Goal: Information Seeking & Learning: Learn about a topic

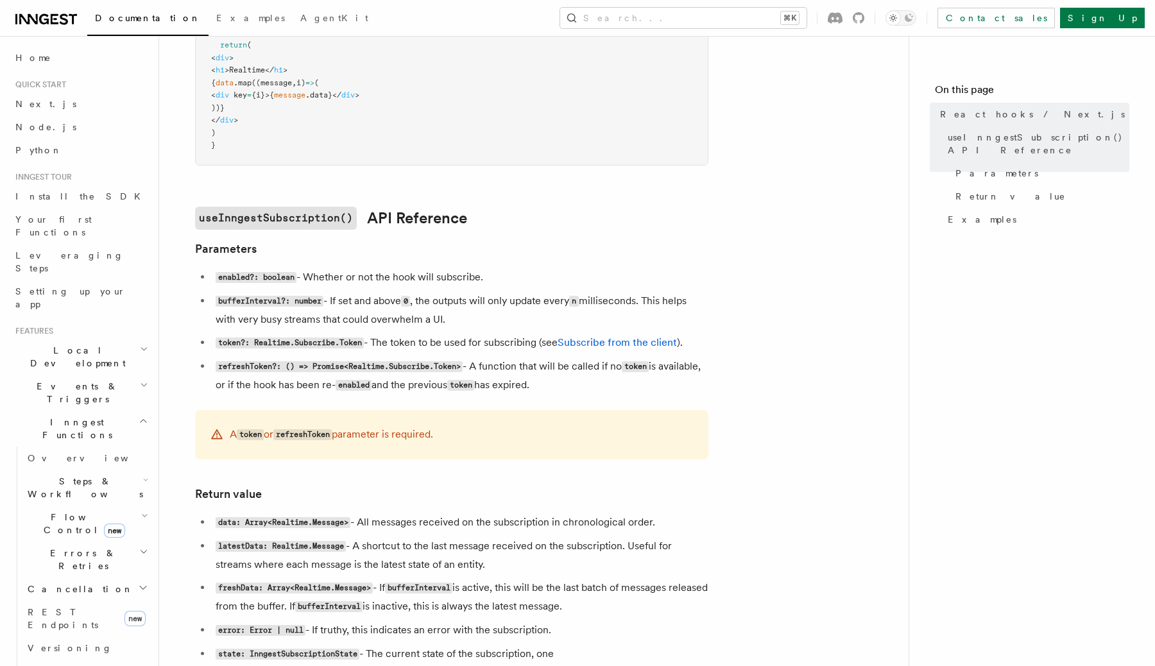
scroll to position [673, 0]
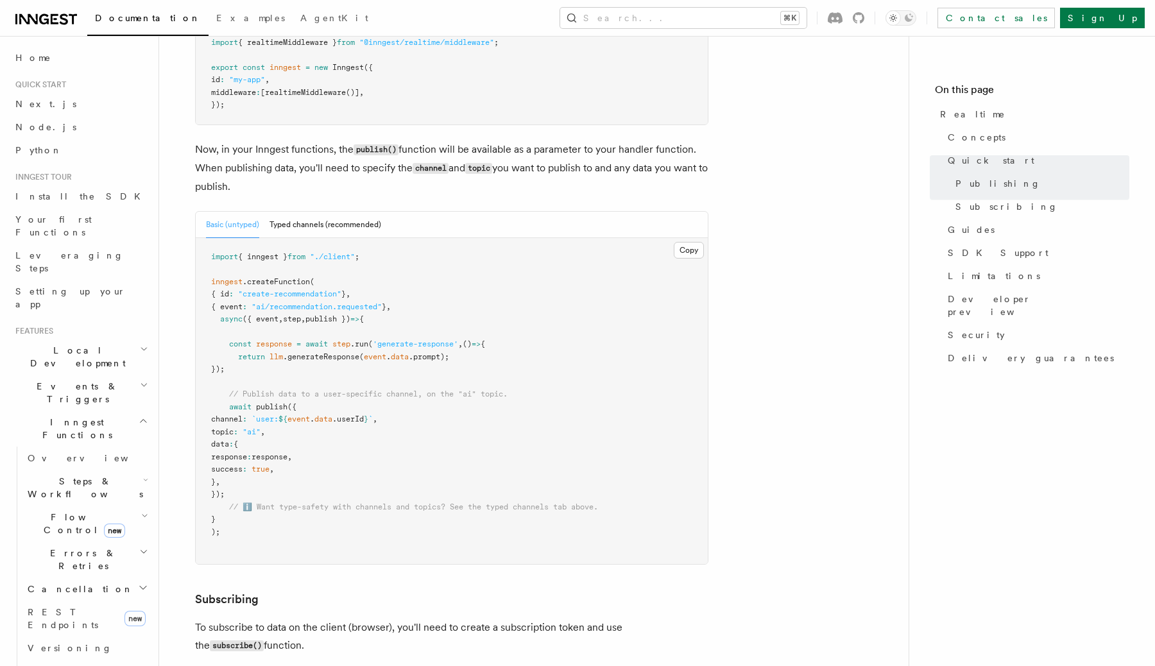
scroll to position [1152, 0]
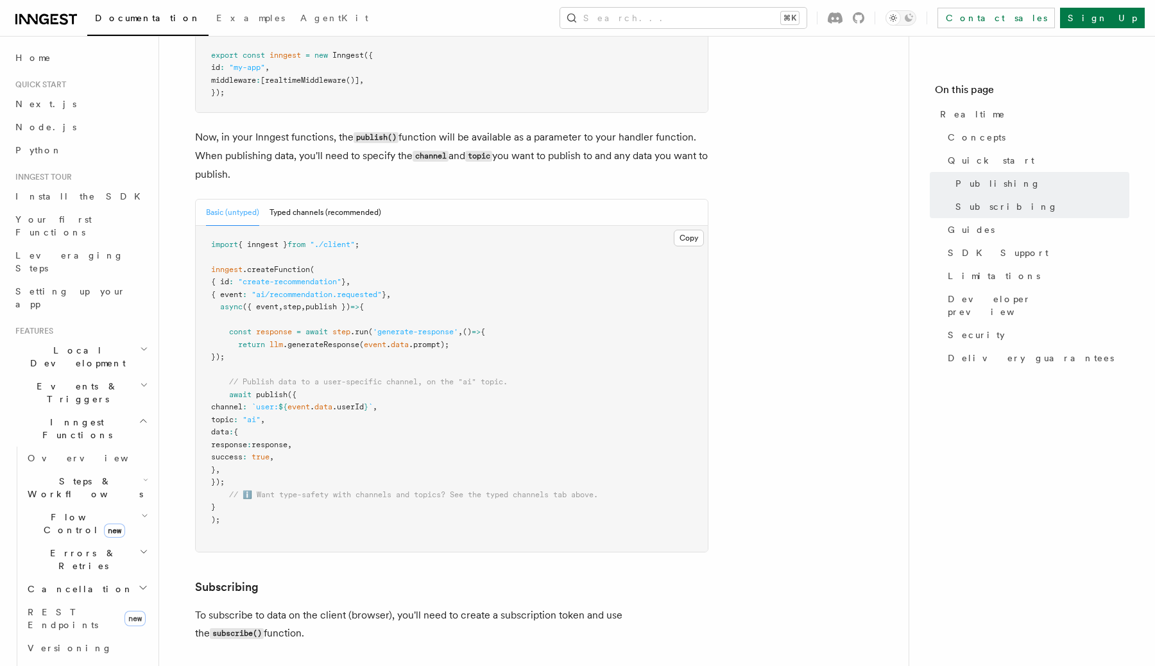
drag, startPoint x: 231, startPoint y: 314, endPoint x: 270, endPoint y: 344, distance: 48.5
click at [269, 343] on pre "import { inngest } from "./client" ; inngest .createFunction ( { id : "create-r…" at bounding box center [452, 389] width 512 height 326
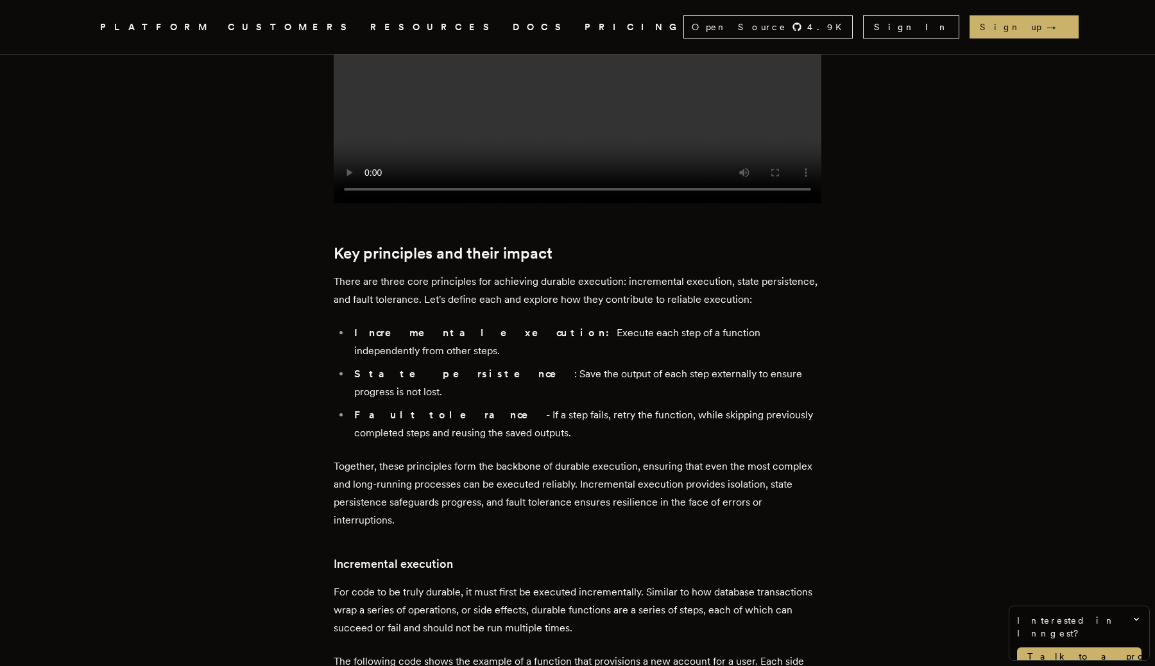
scroll to position [1024, 0]
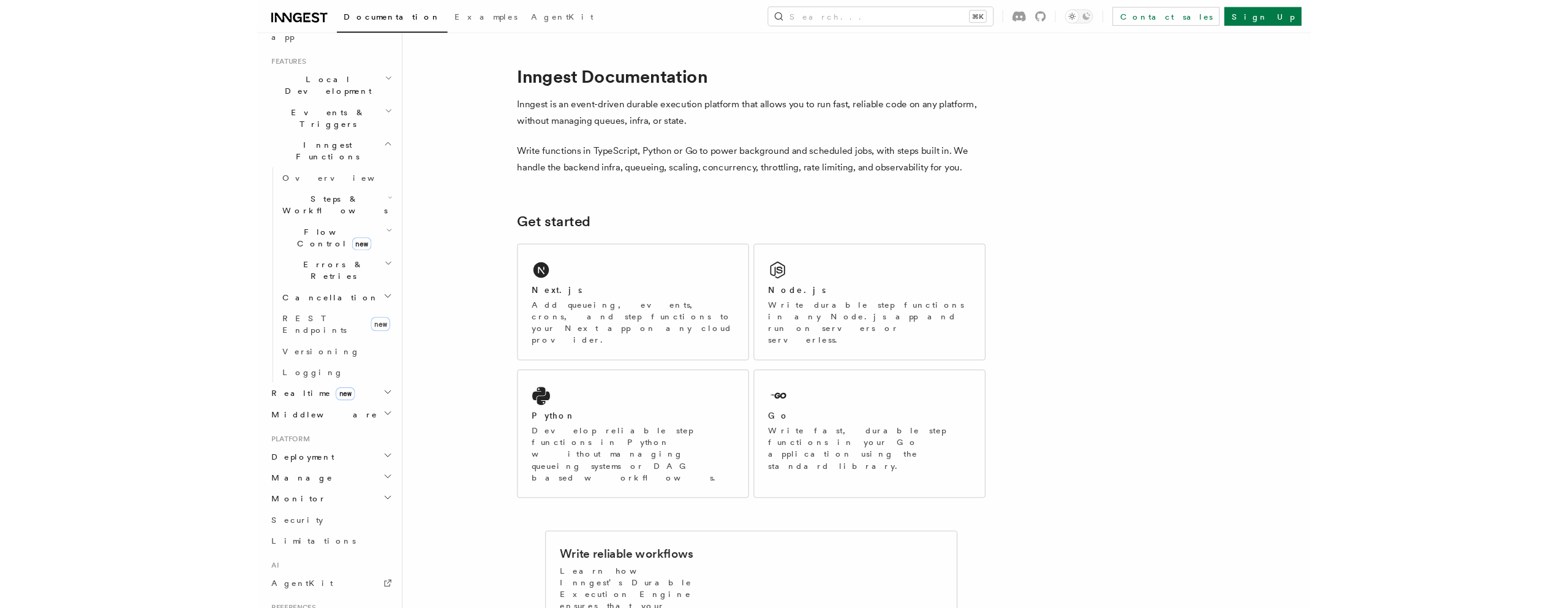
scroll to position [267, 0]
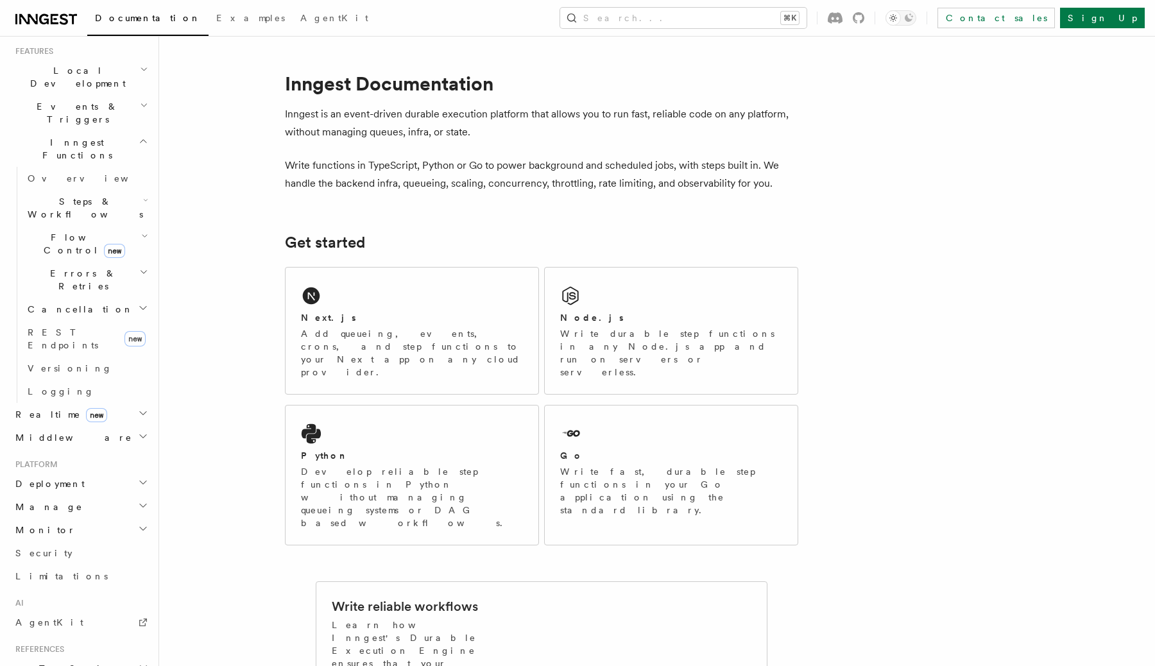
click at [94, 472] on h2 "Deployment" at bounding box center [80, 483] width 141 height 23
click at [99, 472] on h2 "Deployment" at bounding box center [80, 483] width 141 height 23
click at [321, 33] on div "Documentation Examples AgentKit Search... ⌘K Contact sales Sign Up" at bounding box center [577, 18] width 1155 height 36
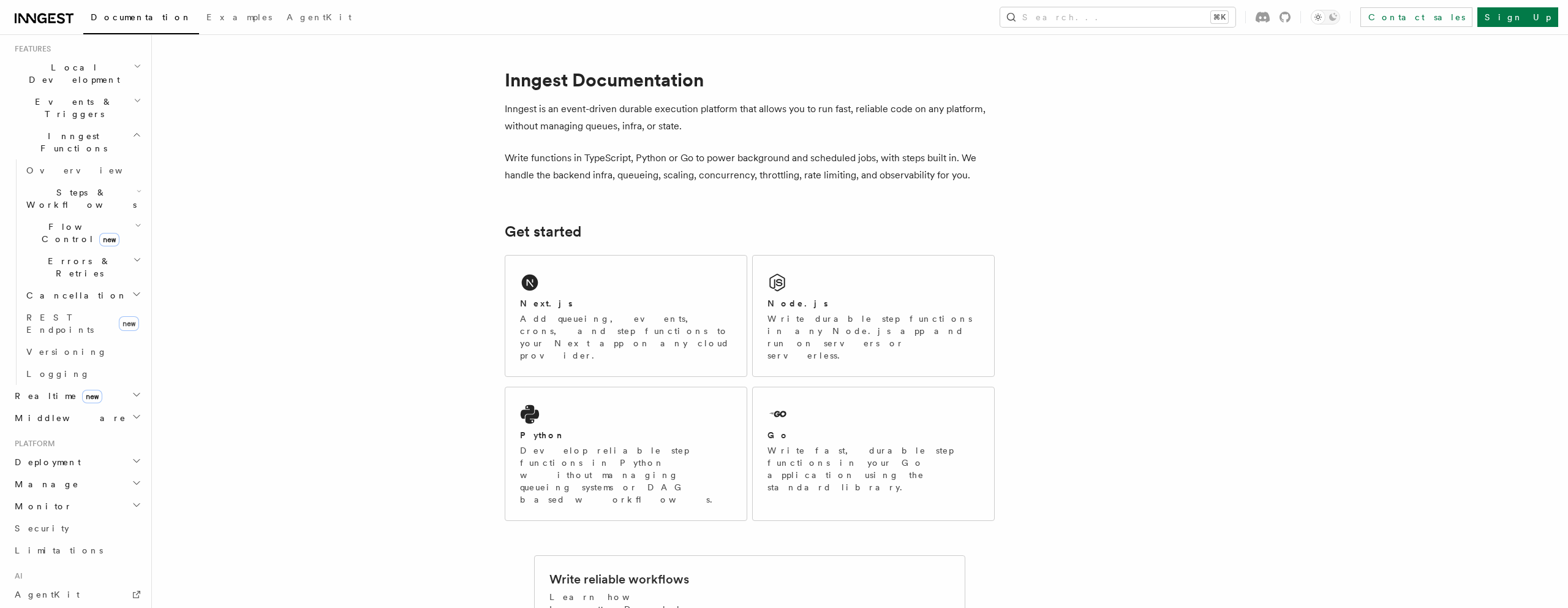
scroll to position [0, 0]
